Goal: Information Seeking & Learning: Learn about a topic

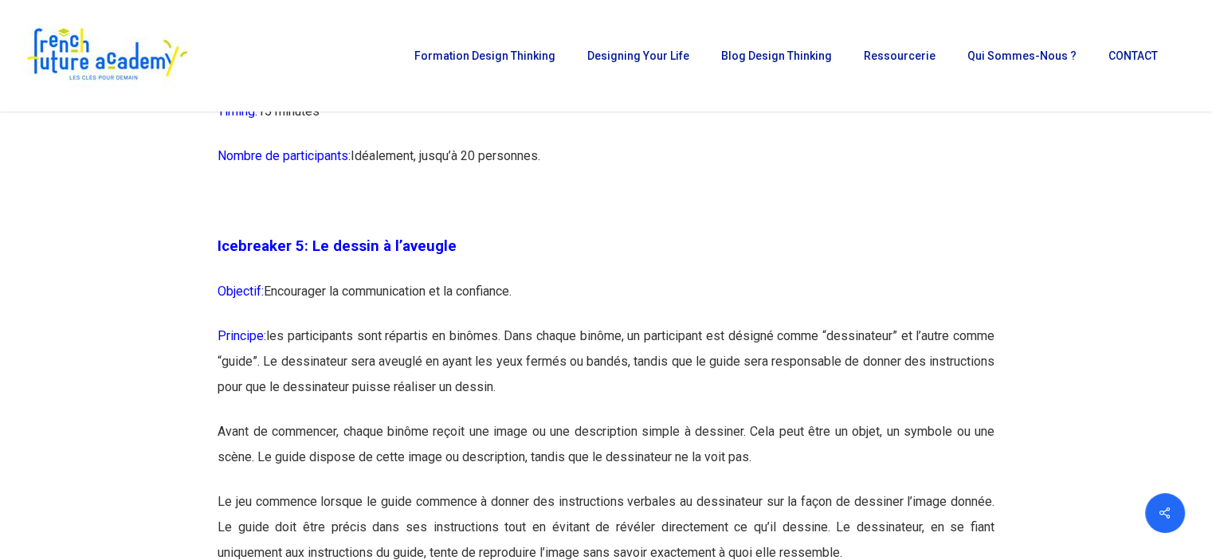
scroll to position [2790, 0]
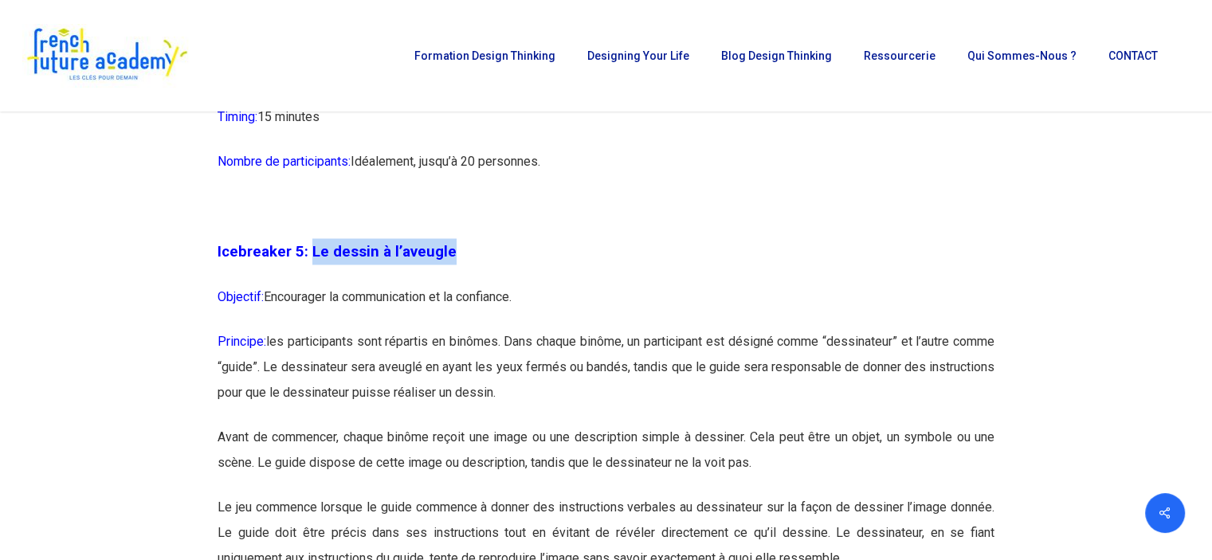
drag, startPoint x: 308, startPoint y: 245, endPoint x: 458, endPoint y: 247, distance: 149.1
click at [458, 247] on p "Icebreaker 5: Le dessin à l’aveugle" at bounding box center [606, 260] width 777 height 45
copy span "Le dessin à l’aveugle"
click at [505, 420] on p "Principe: les participants sont répartis en binômes. Dans chaque binôme, un par…" at bounding box center [606, 376] width 777 height 96
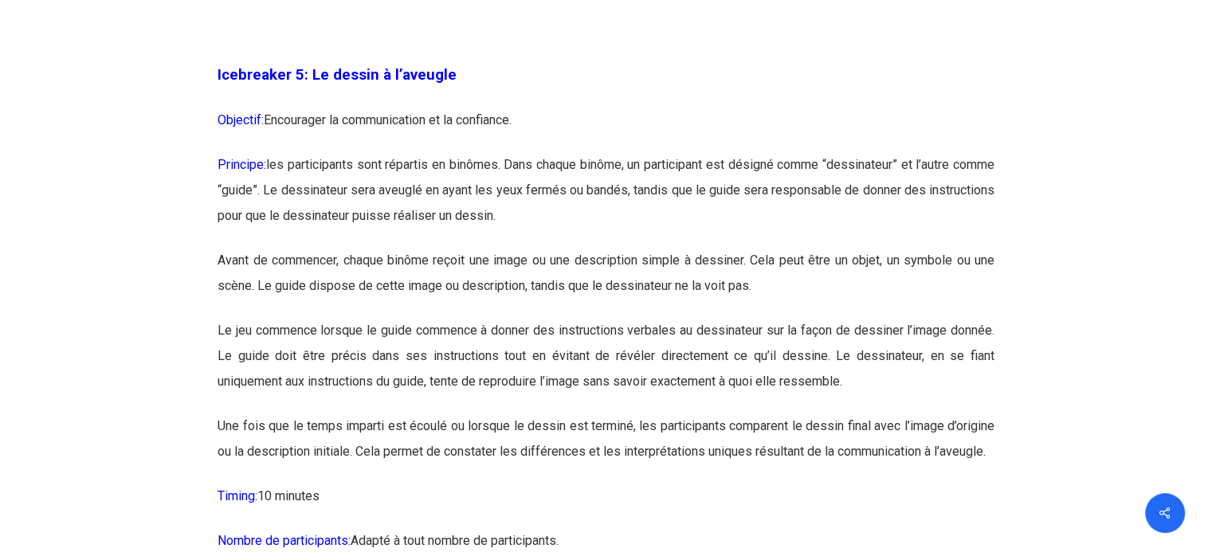
scroll to position [2870, 0]
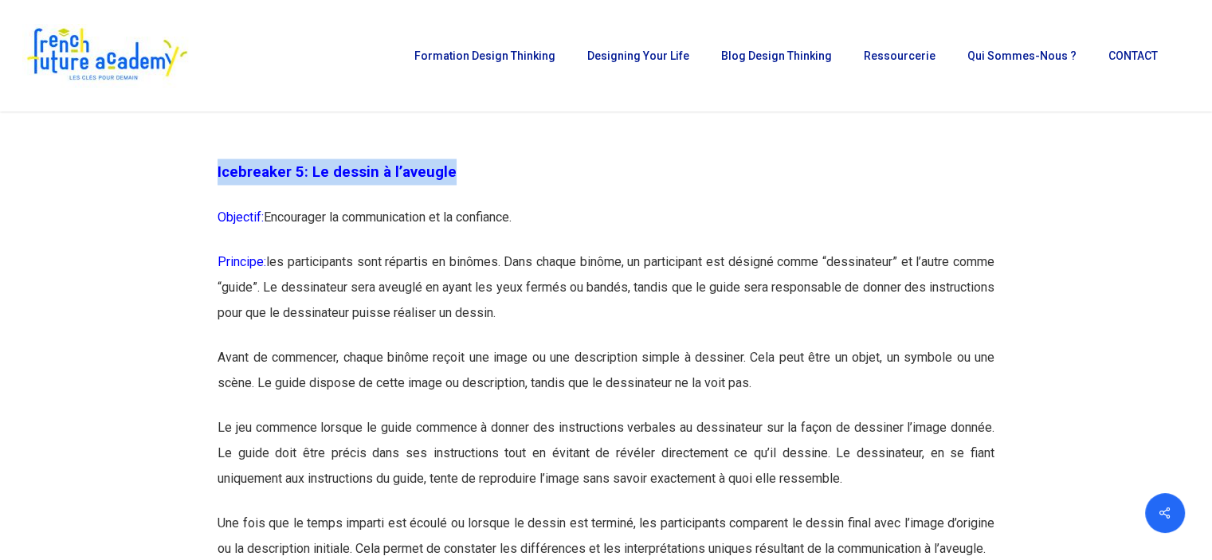
drag, startPoint x: 466, startPoint y: 166, endPoint x: 215, endPoint y: 168, distance: 251.1
copy span "Icebreaker 5: Le dessin à l’aveugle"
